Goal: Task Accomplishment & Management: Manage account settings

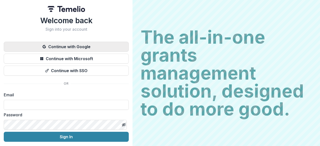
click at [84, 47] on button "Continue with Google" at bounding box center [66, 47] width 125 height 10
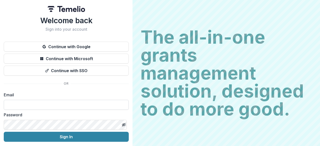
click at [10, 106] on input at bounding box center [66, 105] width 125 height 10
type input "**********"
click at [123, 125] on icon "Toggle password visibility" at bounding box center [124, 125] width 4 height 4
click at [123, 125] on circle "Toggle password visibility" at bounding box center [123, 125] width 1 height 1
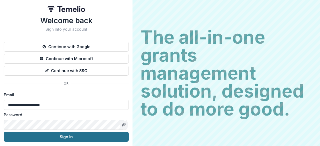
click at [79, 136] on button "Sign In" at bounding box center [66, 137] width 125 height 10
